Goal: Check status: Check status

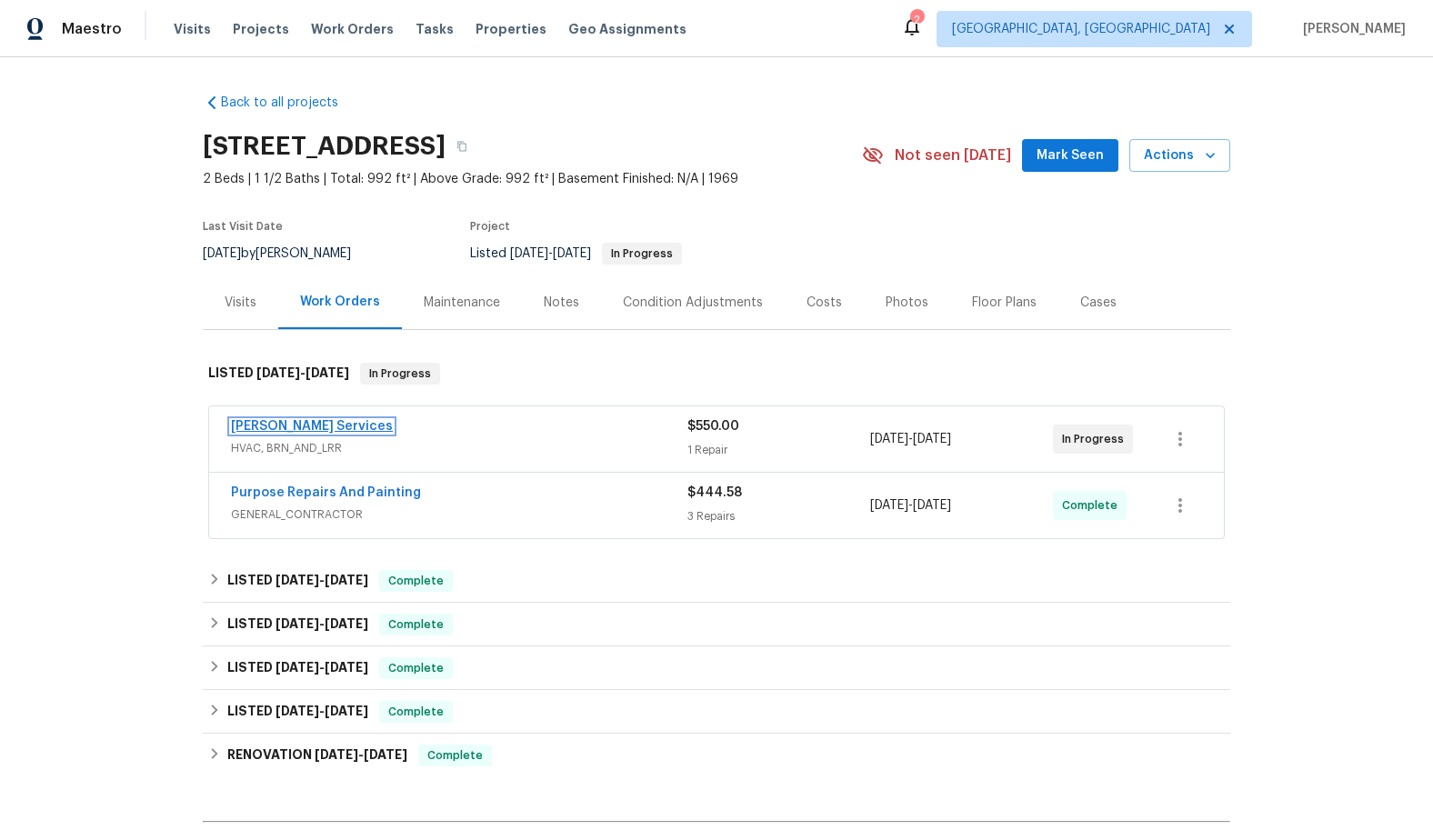
click at [297, 428] on link "Tony Barrett Services" at bounding box center [311, 427] width 161 height 13
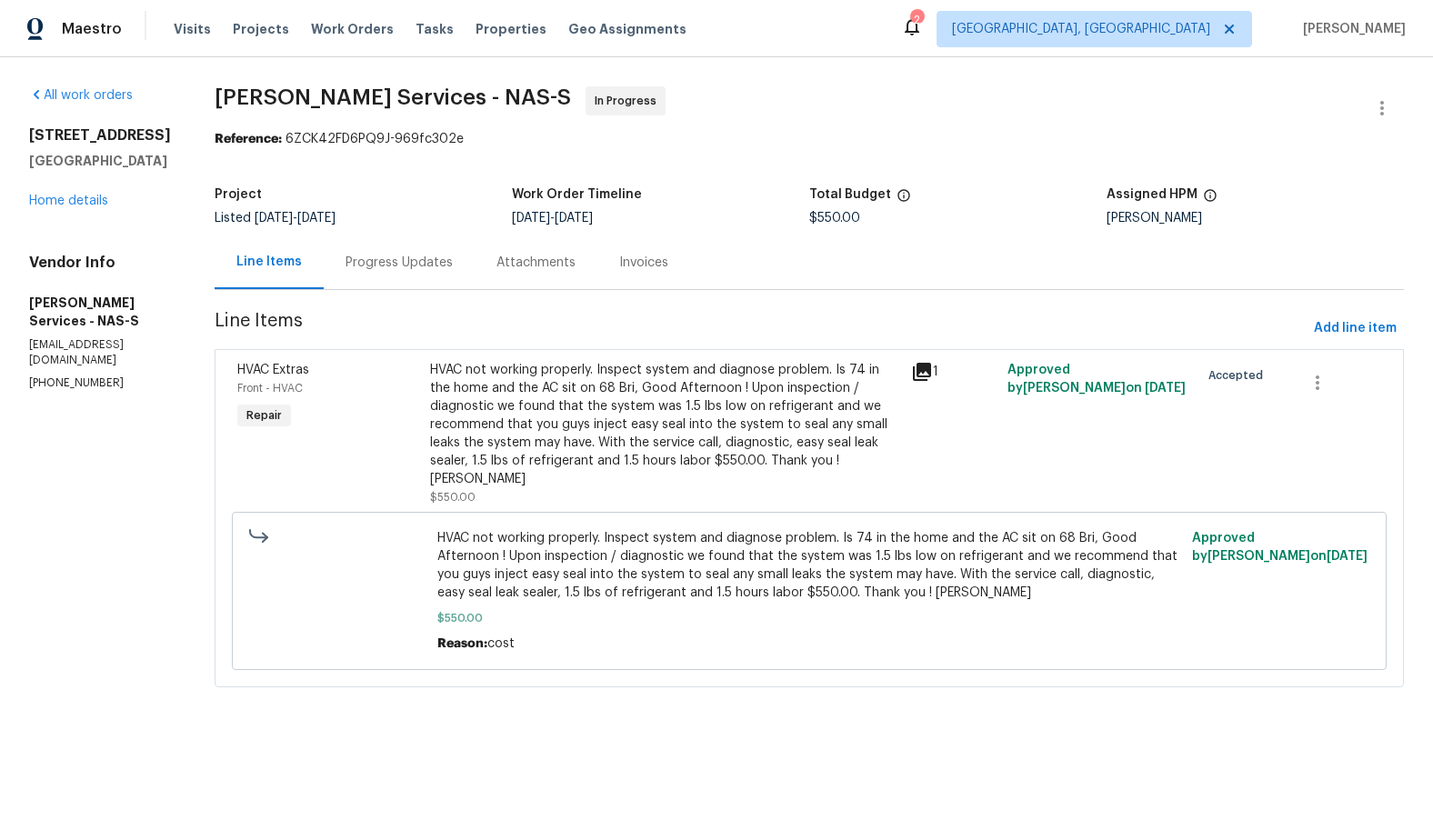
click at [403, 270] on div "Progress Updates" at bounding box center [400, 263] width 108 height 18
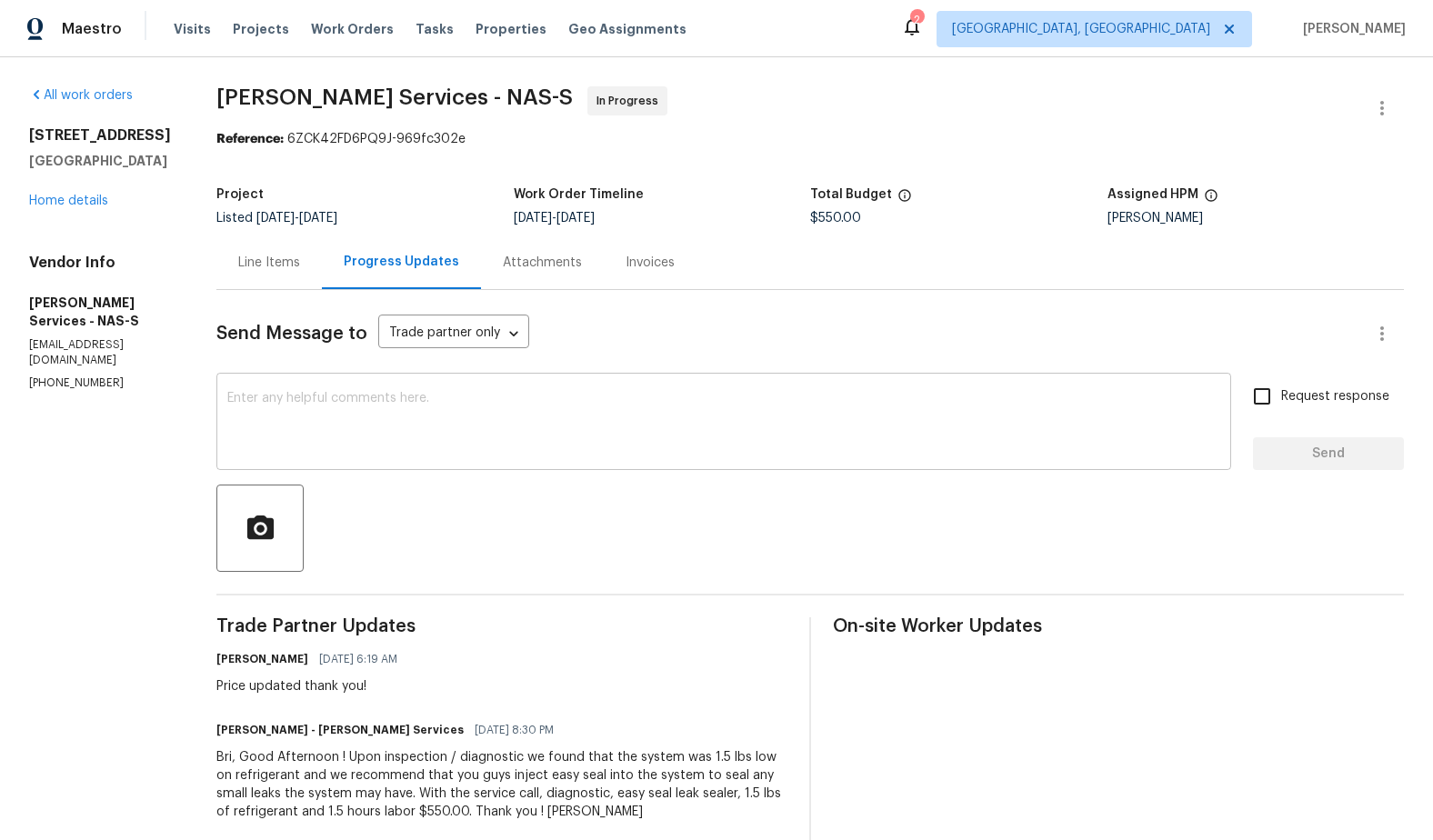
scroll to position [104, 0]
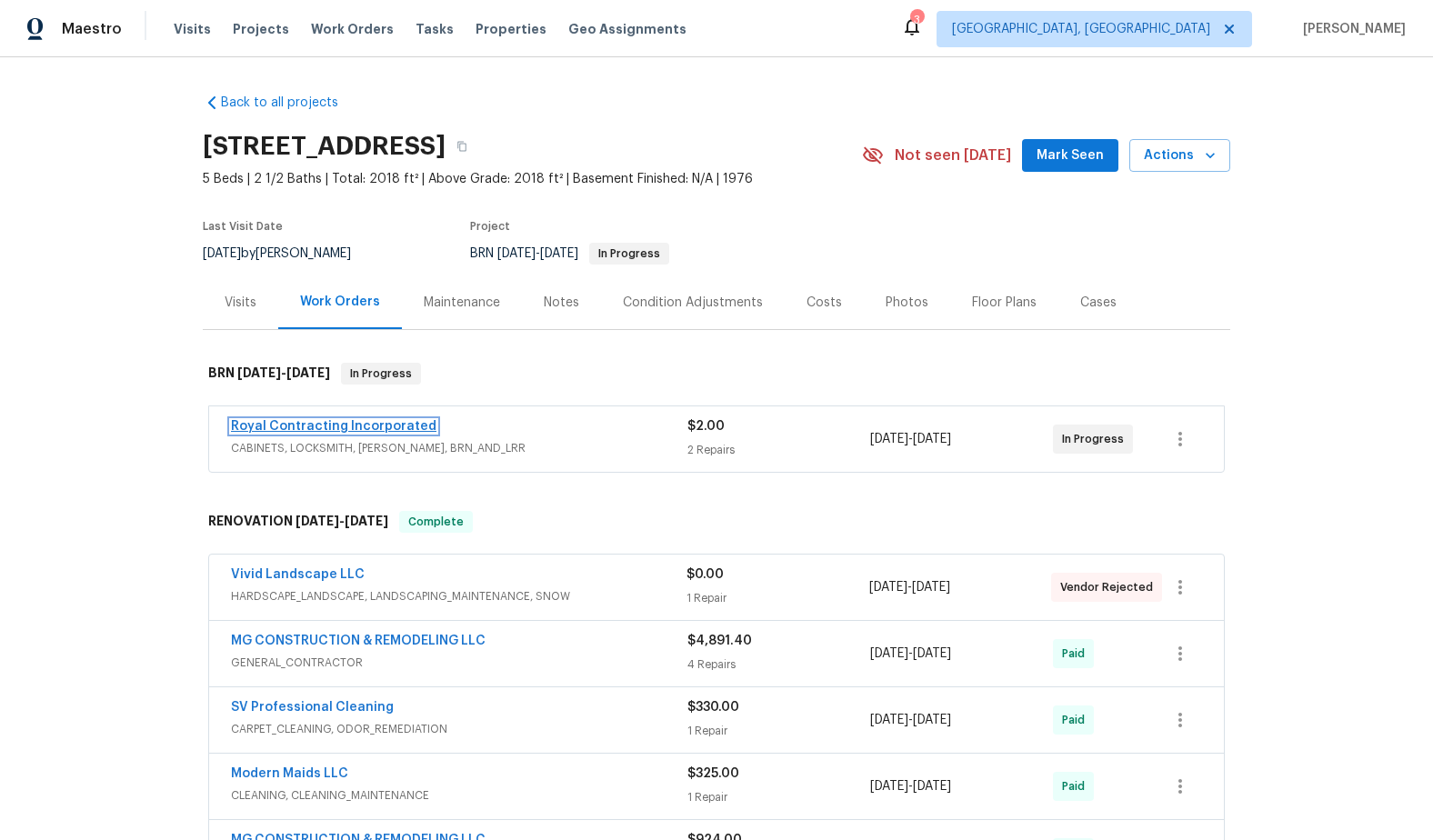
click at [332, 430] on link "Royal Contracting Incorporated" at bounding box center [333, 427] width 205 height 13
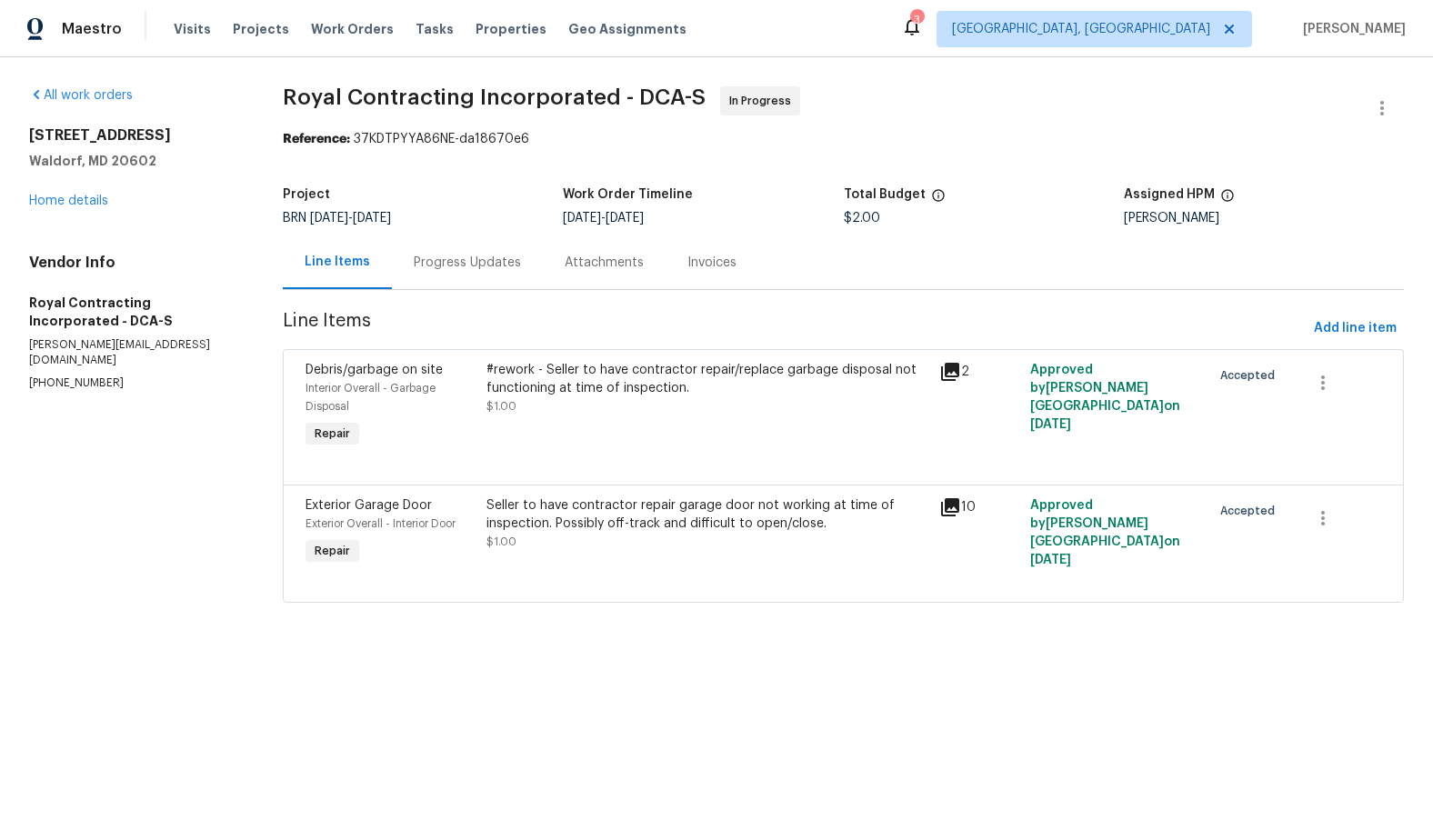
click at [480, 265] on div "Progress Updates" at bounding box center [468, 263] width 108 height 18
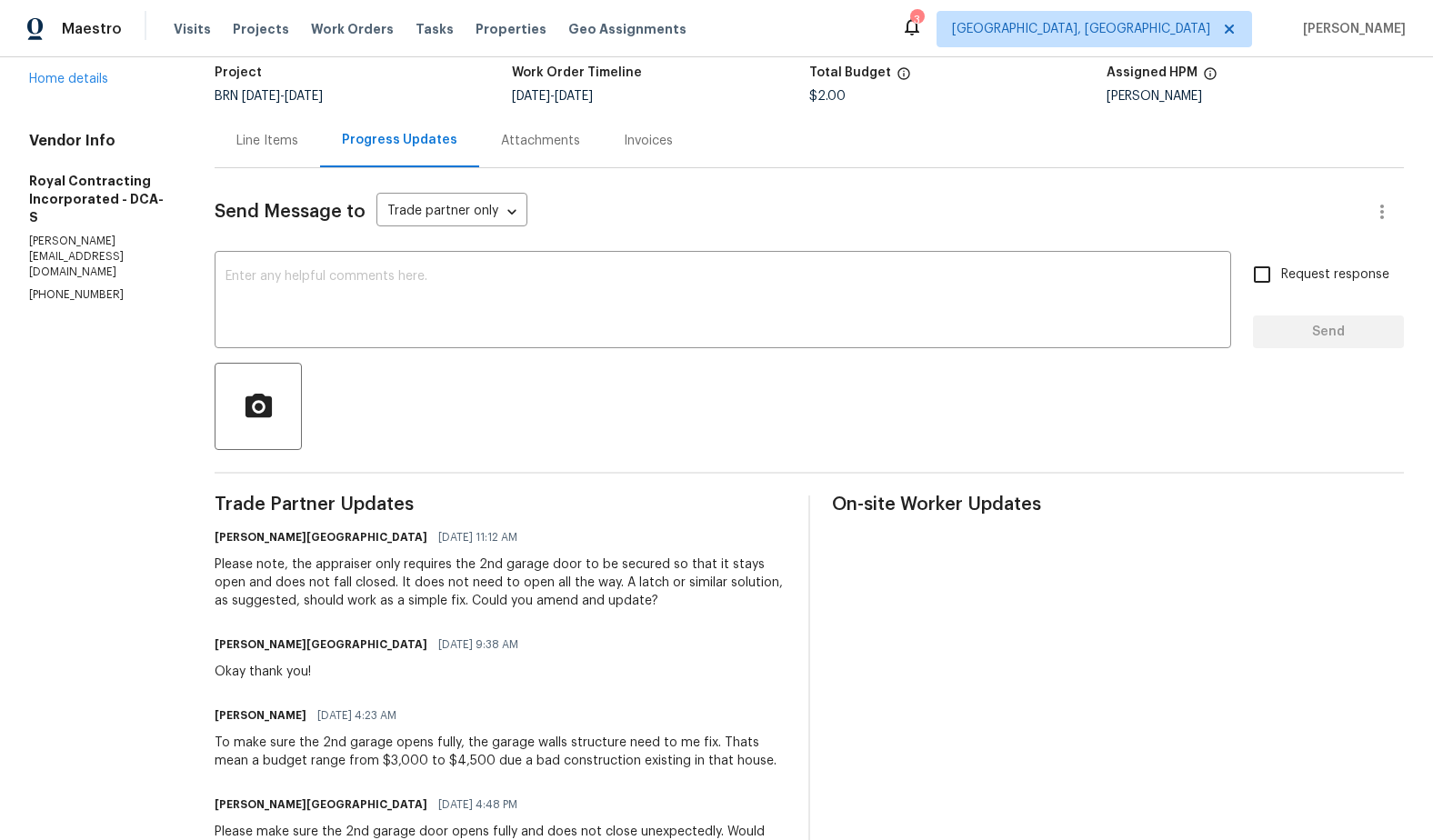
scroll to position [124, 0]
